Goal: Information Seeking & Learning: Check status

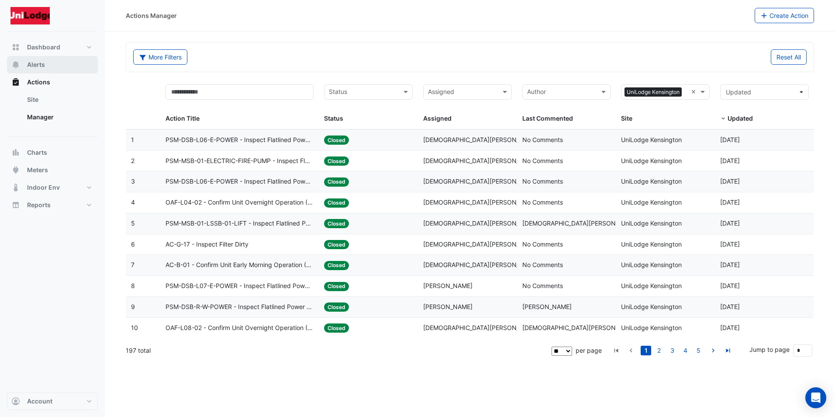
click at [40, 62] on span "Alerts" at bounding box center [36, 64] width 18 height 9
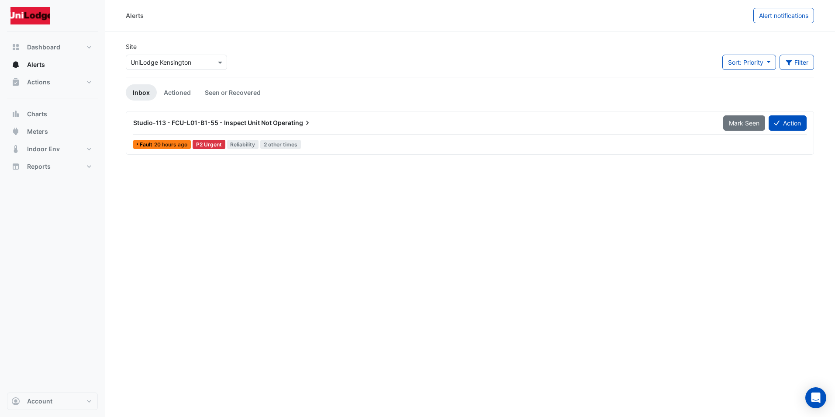
click at [156, 141] on span "20 hours ago" at bounding box center [170, 144] width 33 height 7
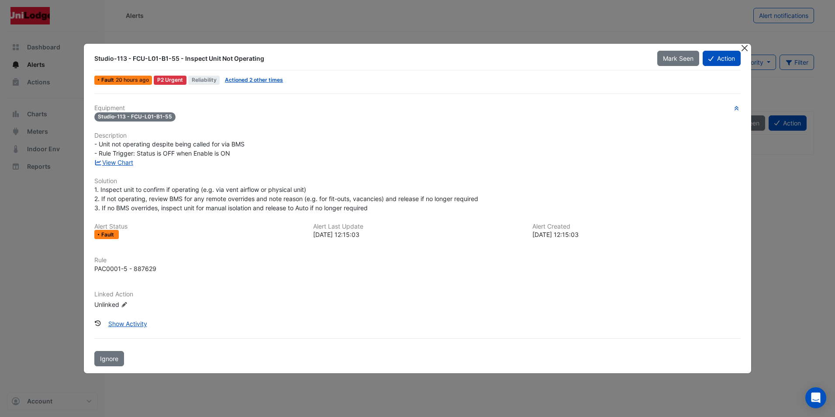
click at [749, 46] on button "Close" at bounding box center [744, 48] width 9 height 9
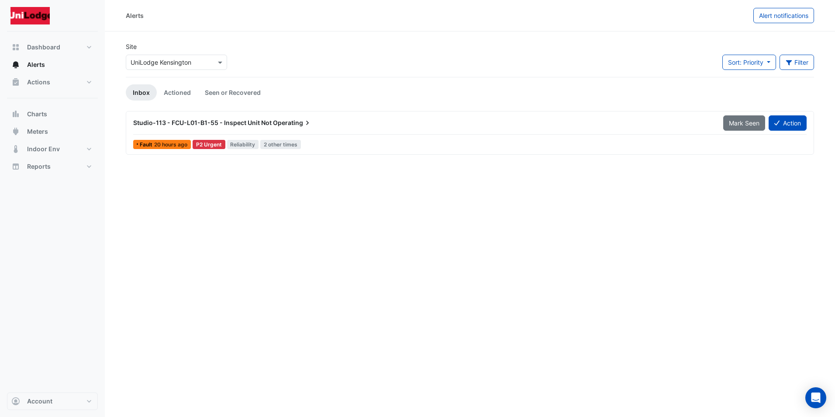
click at [170, 144] on span "20 hours ago" at bounding box center [170, 144] width 33 height 7
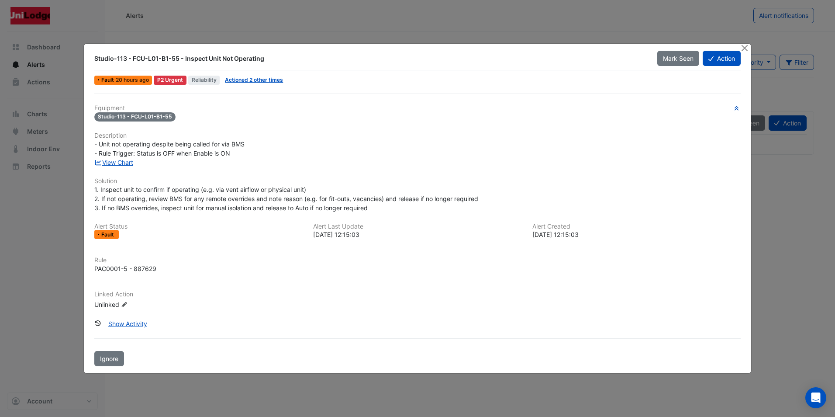
drag, startPoint x: 366, startPoint y: 56, endPoint x: -56, endPoint y: 147, distance: 432.1
click at [0, 147] on html "Alerts Alert notifications Site × UniLodge [GEOGRAPHIC_DATA] Sort: Priority Pri…" at bounding box center [417, 208] width 835 height 417
